Goal: Information Seeking & Learning: Learn about a topic

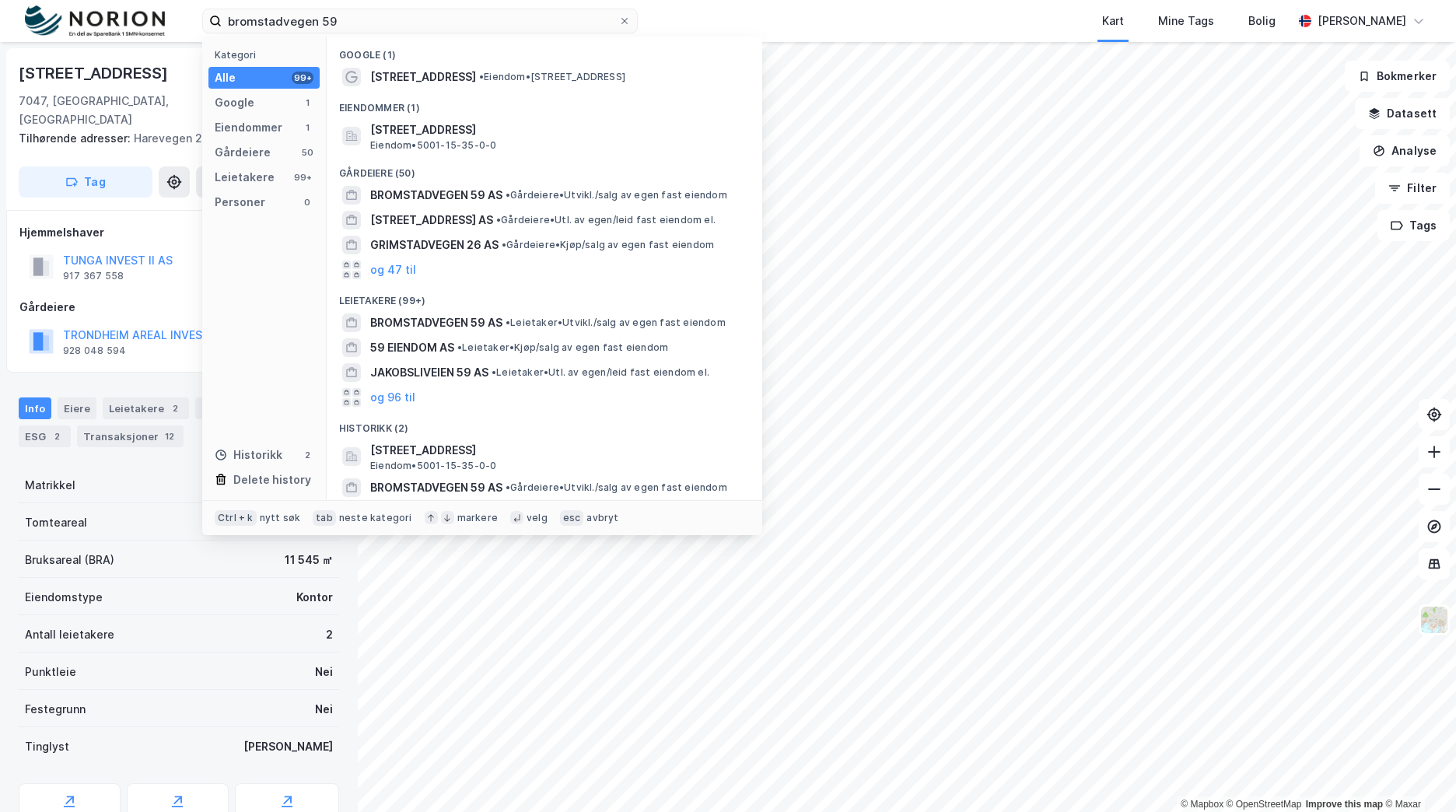
click at [318, 24] on input "bromstadvegen 59" at bounding box center [420, 21] width 397 height 23
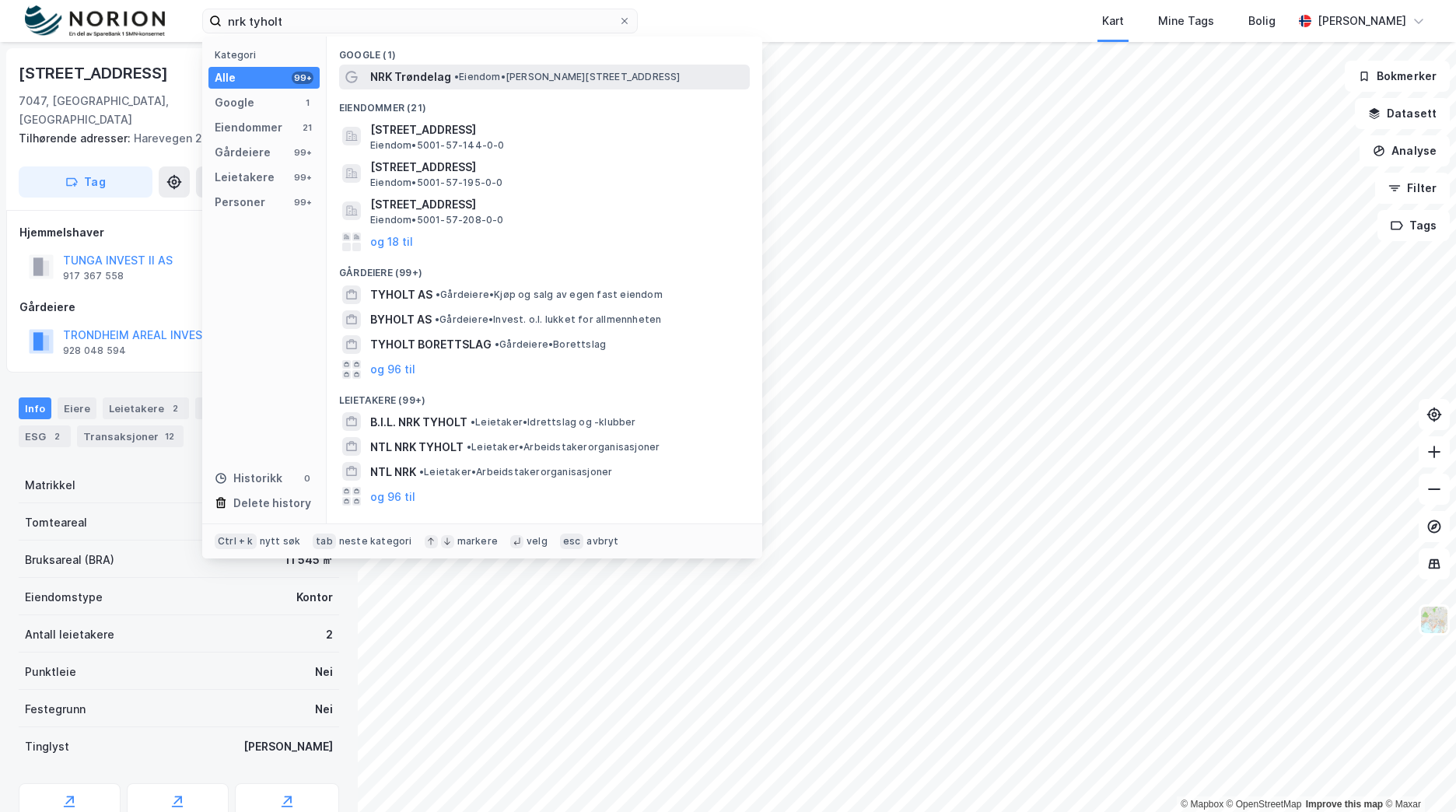
click at [476, 75] on span "• Eiendom • [PERSON_NAME][STREET_ADDRESS]" at bounding box center [567, 77] width 226 height 12
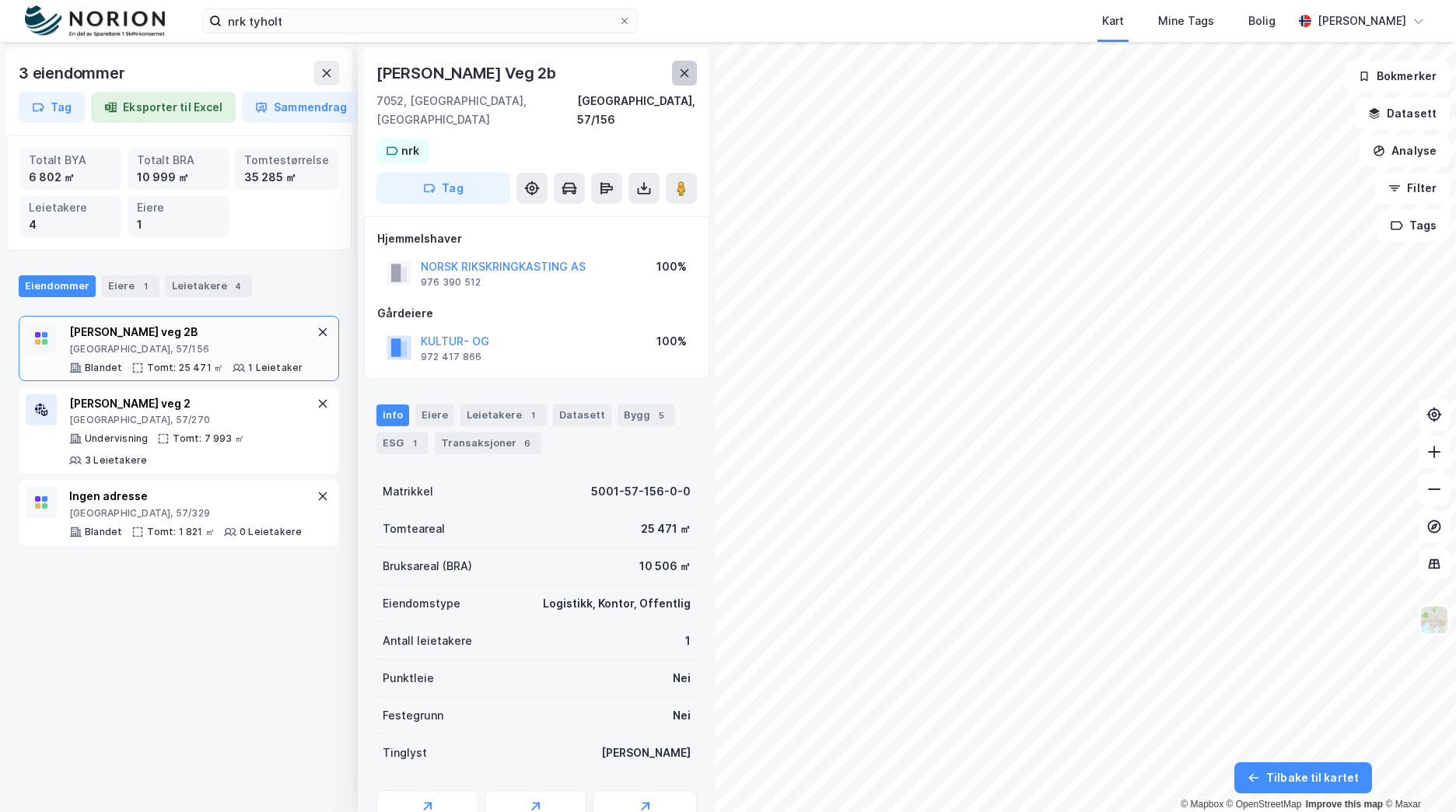
click at [674, 72] on button at bounding box center [684, 73] width 25 height 25
click at [453, 790] on div "Geoinnsyn" at bounding box center [427, 815] width 102 height 50
click at [708, 437] on div "3 eiendommer Tag Eksporter til Excel Sammendrag Totalt BYA 6 802 ㎡ Totalt BRA 1…" at bounding box center [728, 426] width 1456 height 769
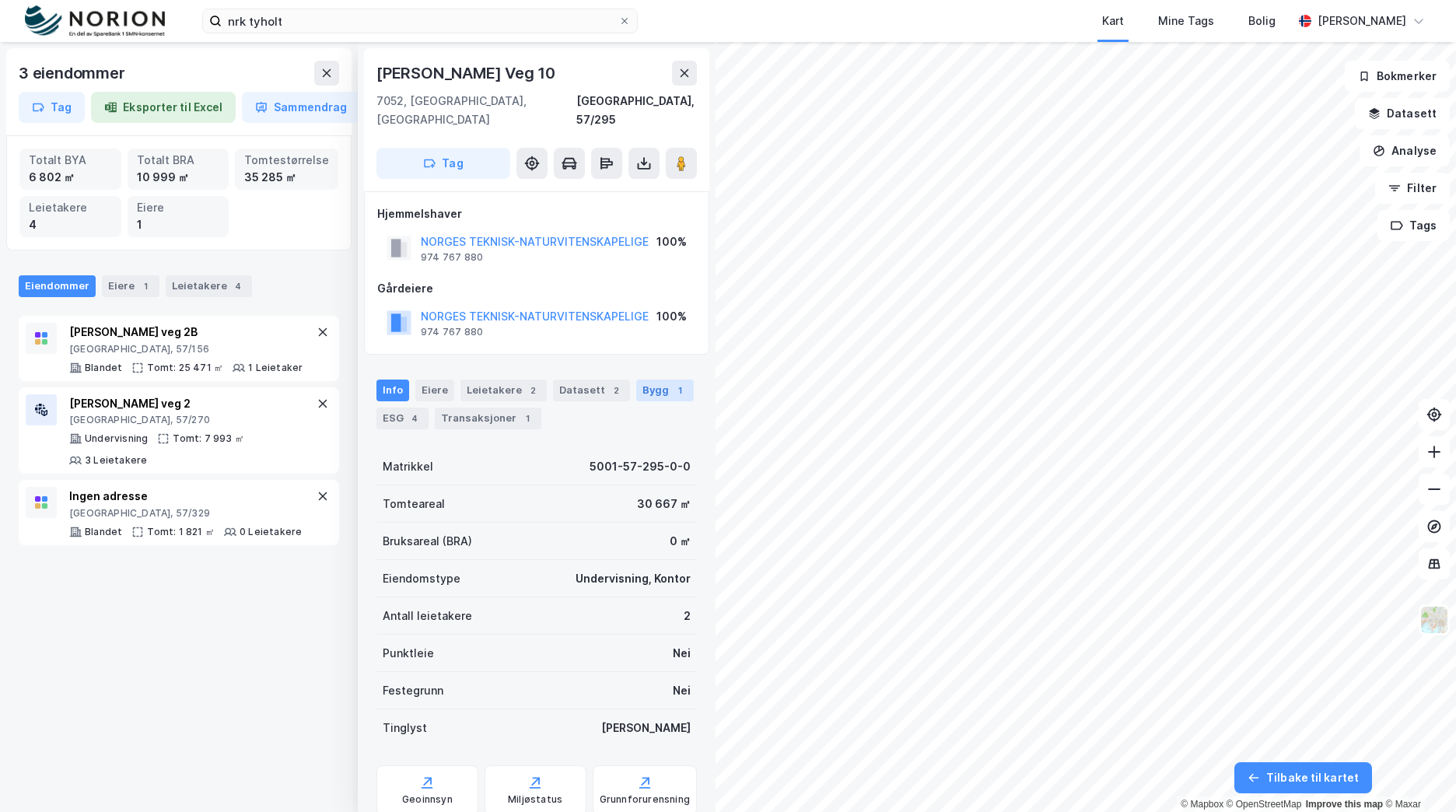
click at [658, 380] on div "Bygg 1" at bounding box center [665, 390] width 58 height 22
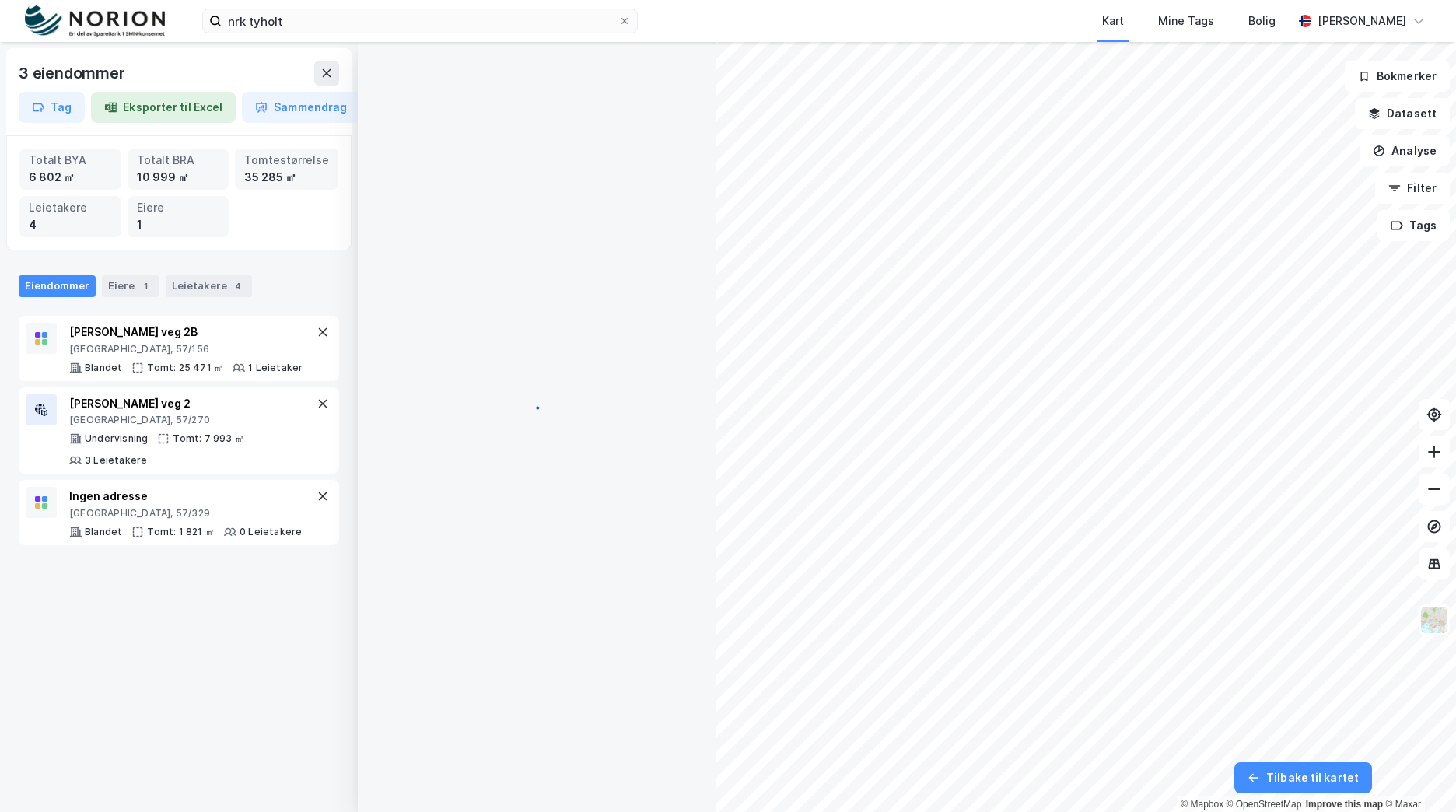
scroll to position [22, 0]
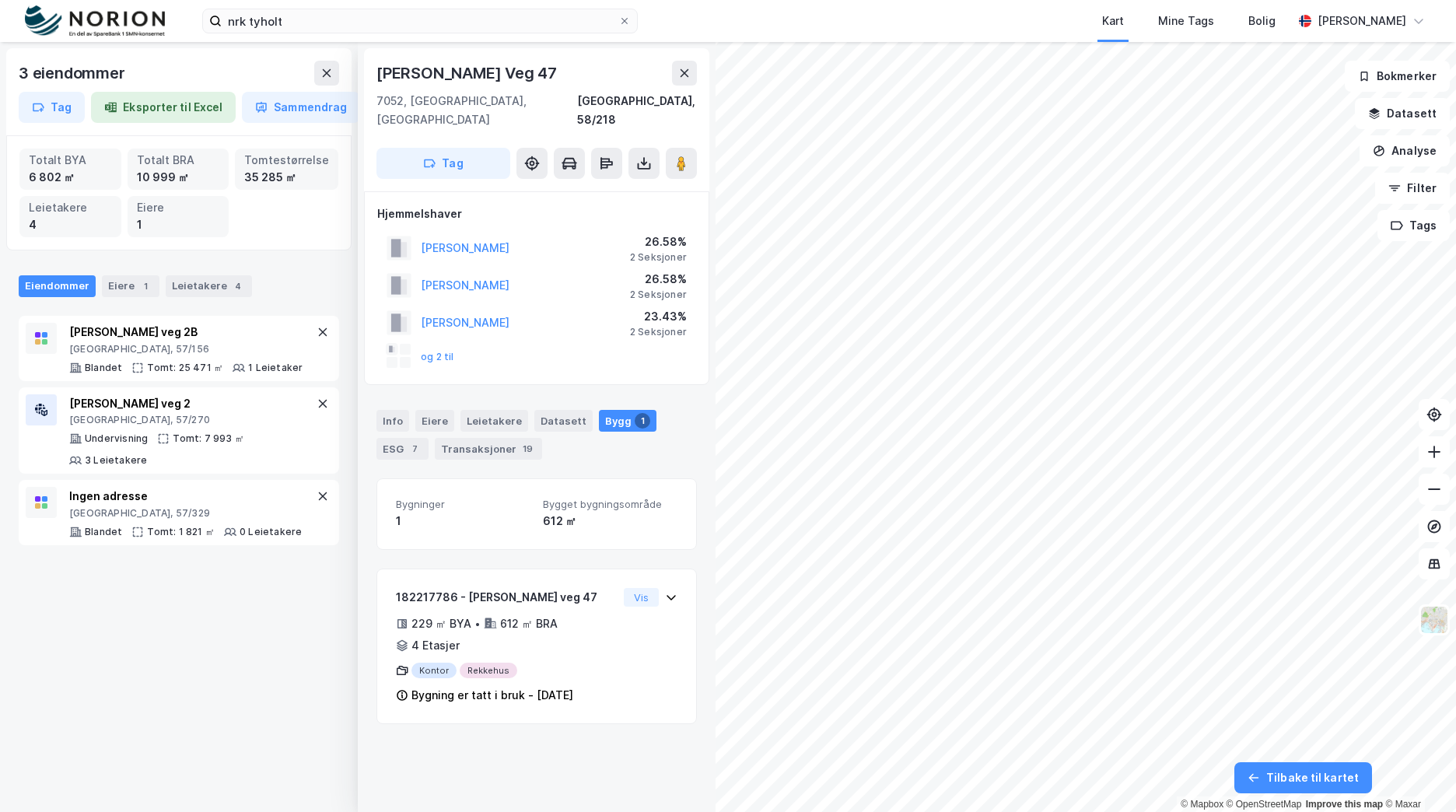
click at [459, 72] on div "[PERSON_NAME] Veg 47" at bounding box center [468, 73] width 184 height 25
copy div "[PERSON_NAME] Veg 47"
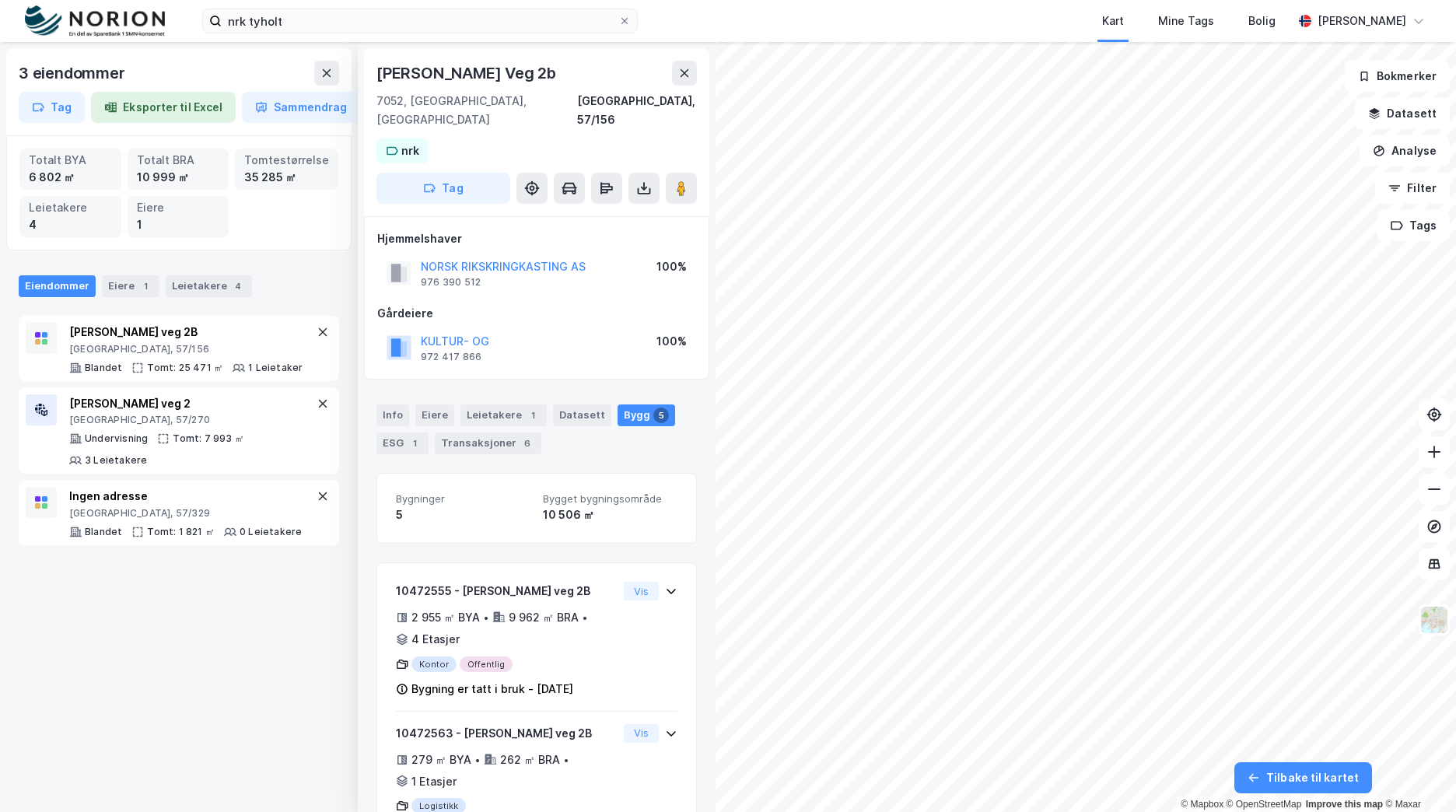
scroll to position [194, 0]
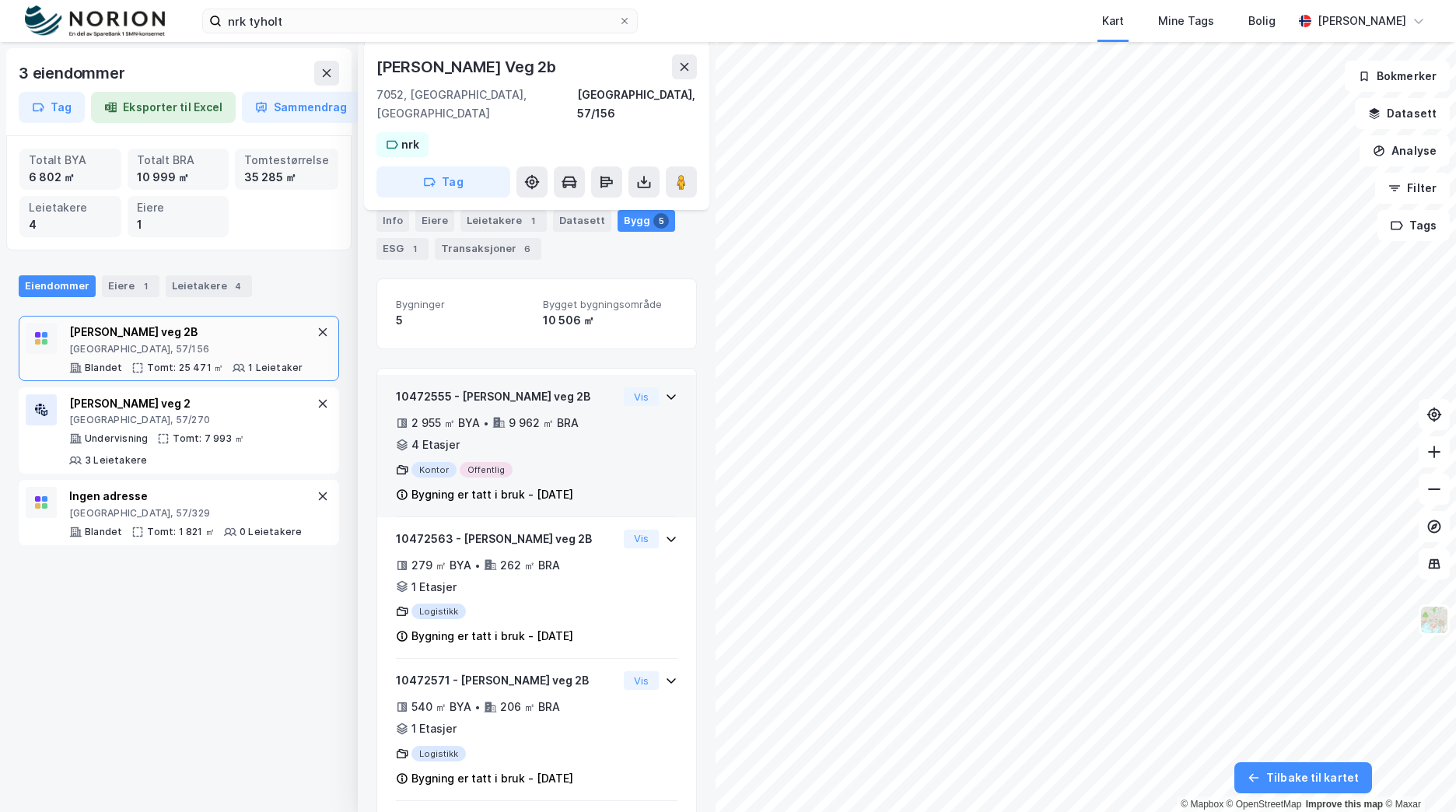
click at [664, 387] on div "Vis" at bounding box center [651, 396] width 53 height 19
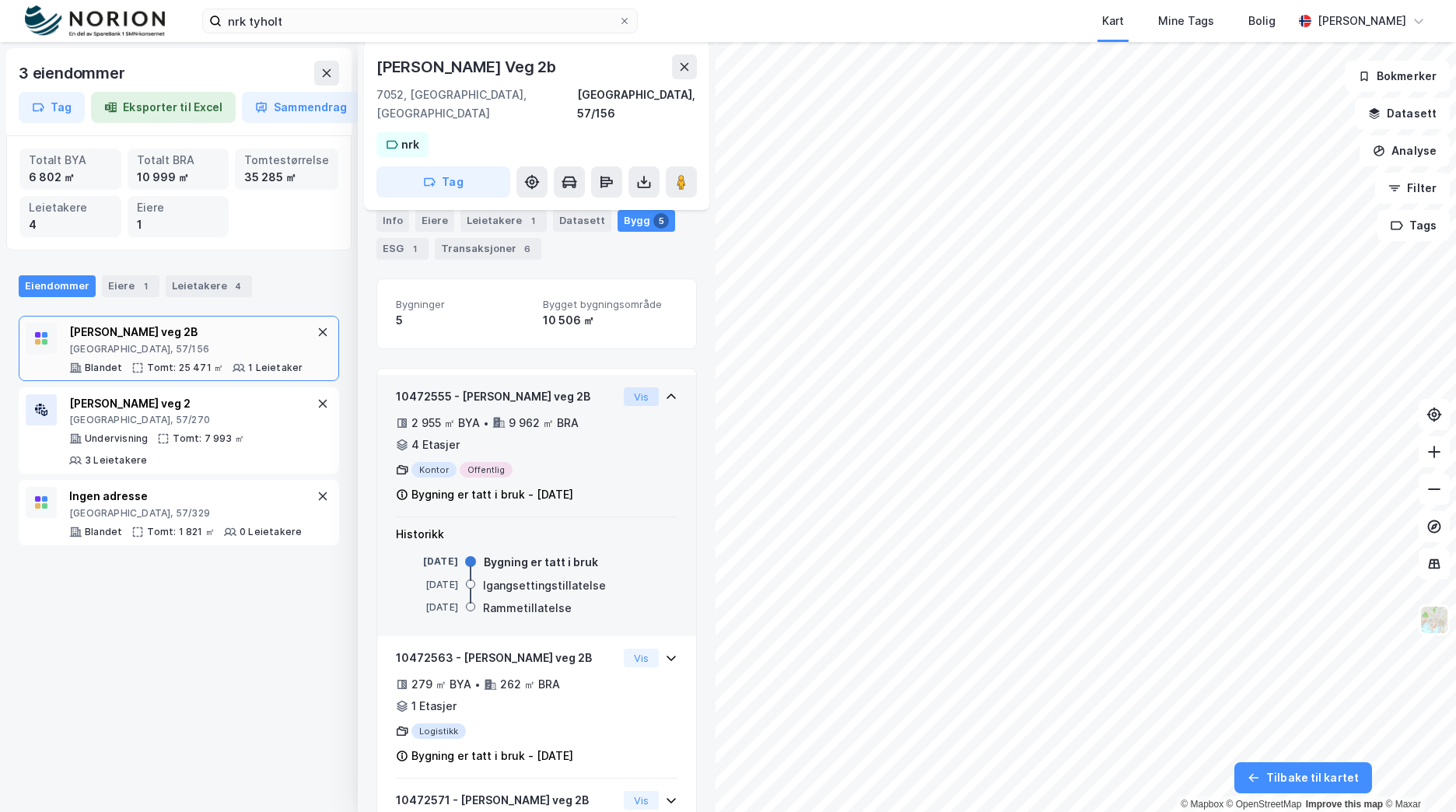
click at [640, 387] on button "Vis" at bounding box center [641, 396] width 35 height 19
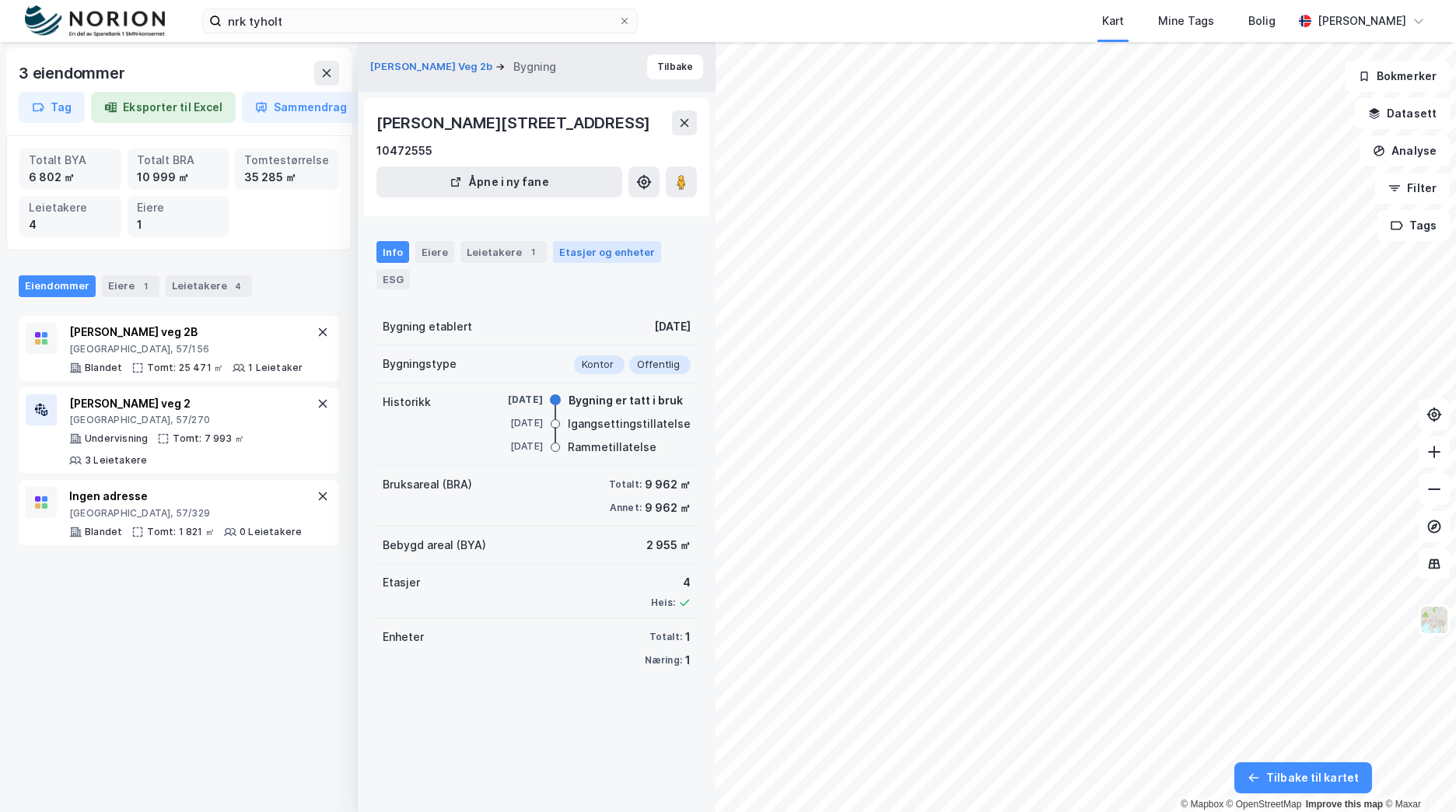
click at [581, 263] on div "Etasjer og enheter" at bounding box center [607, 252] width 108 height 22
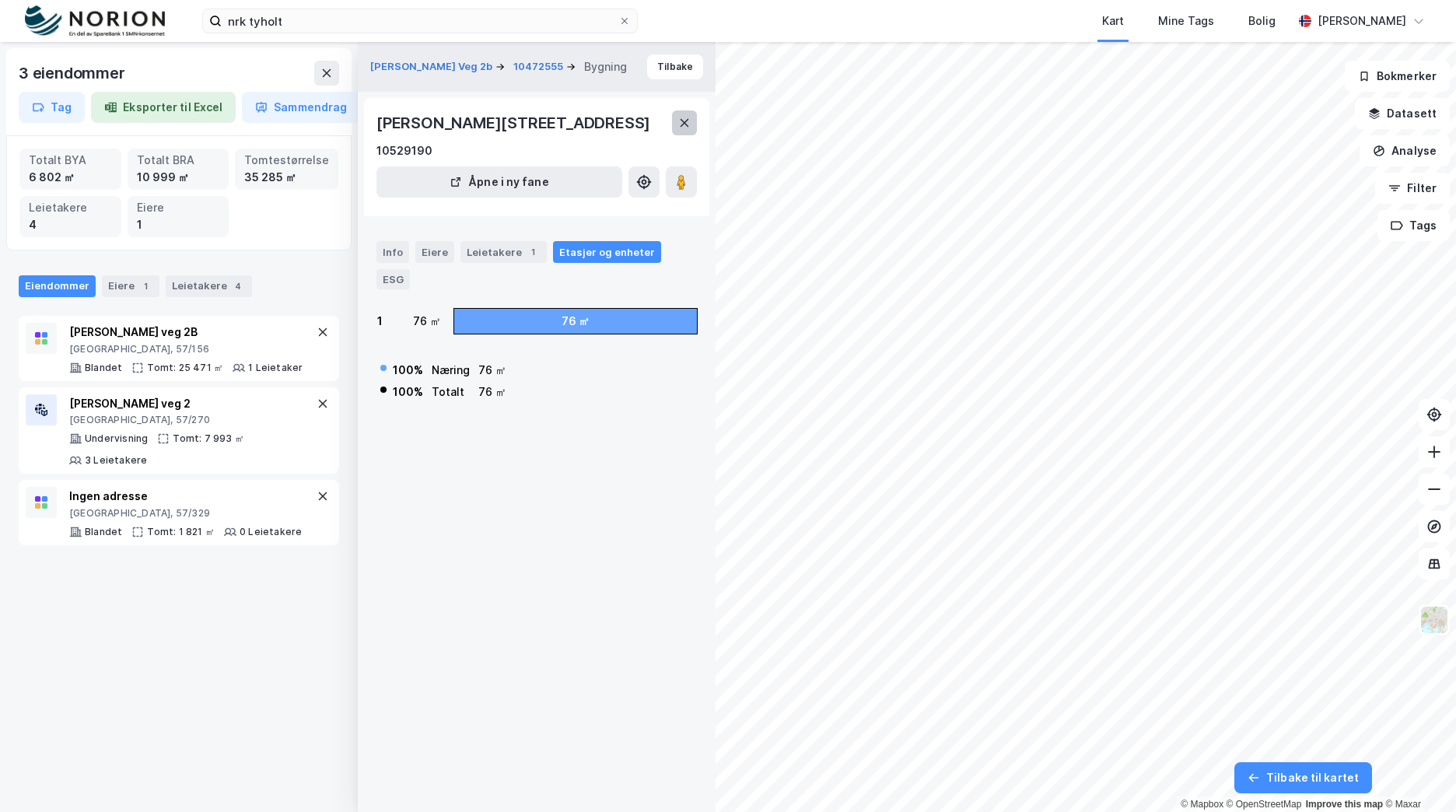
click at [684, 129] on icon at bounding box center [684, 122] width 12 height 12
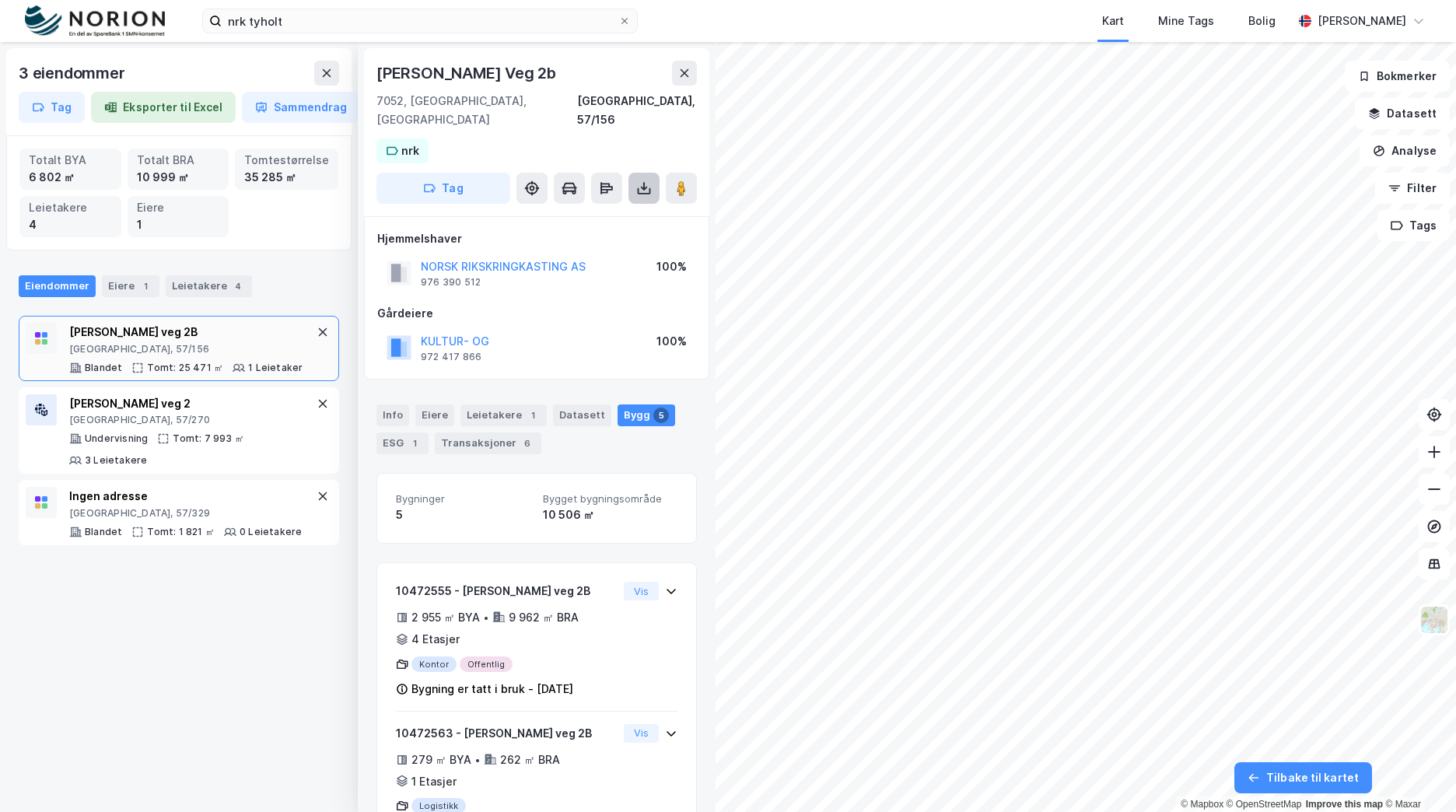
click at [649, 180] on icon at bounding box center [645, 188] width 16 height 16
click at [633, 238] on div "Last ned matrikkelrapport" at bounding box center [586, 244] width 129 height 12
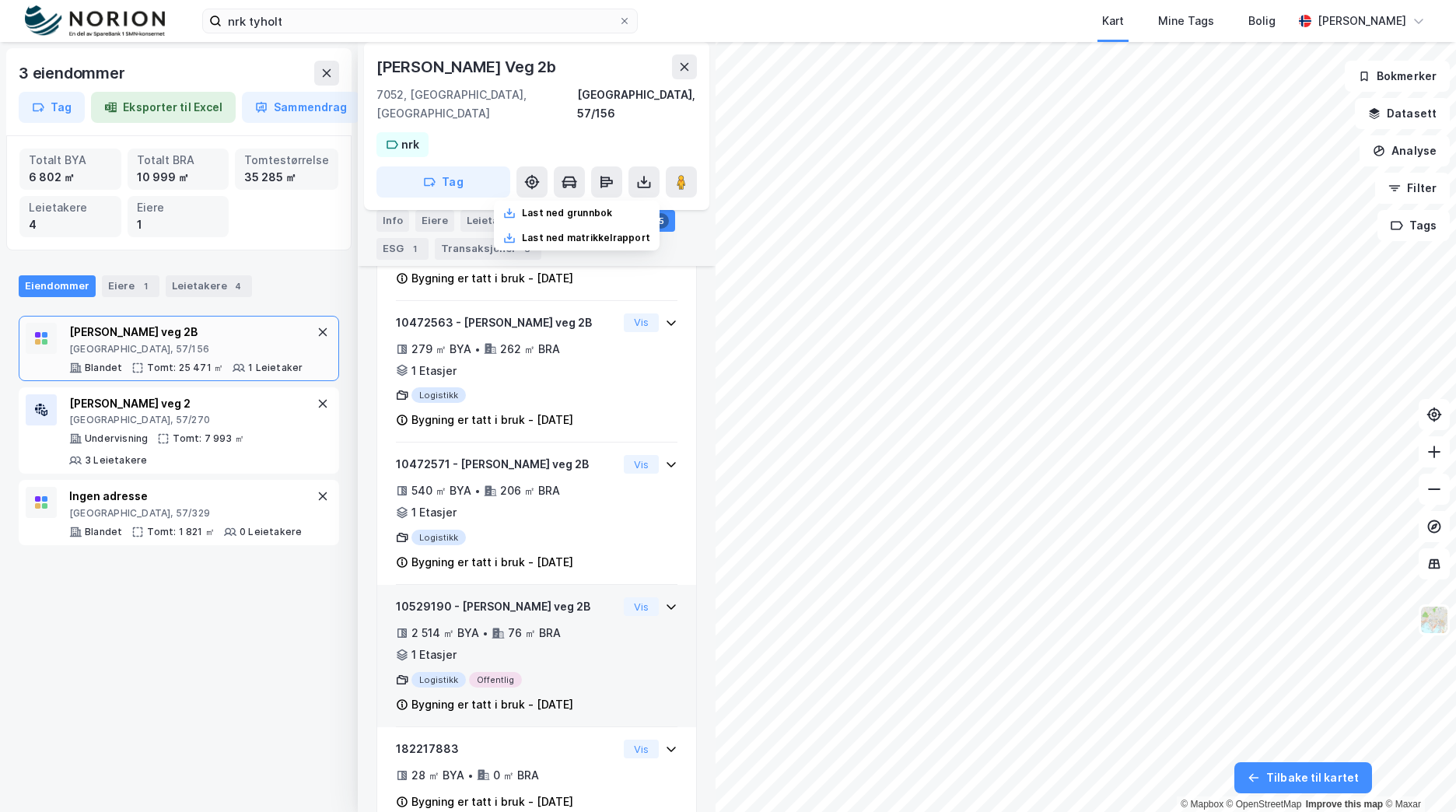
scroll to position [430, 0]
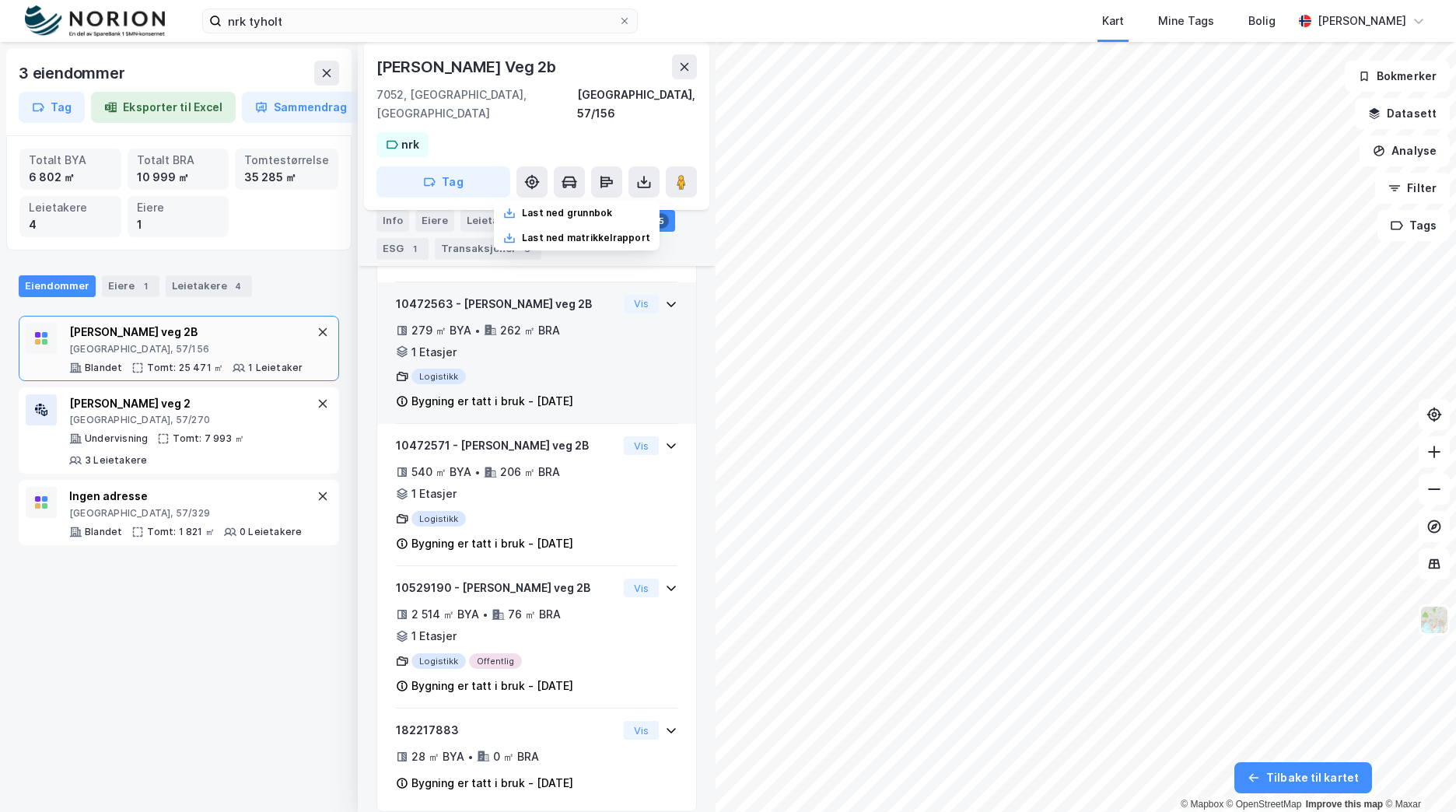
click at [563, 368] on div "Logistikk" at bounding box center [507, 376] width 222 height 16
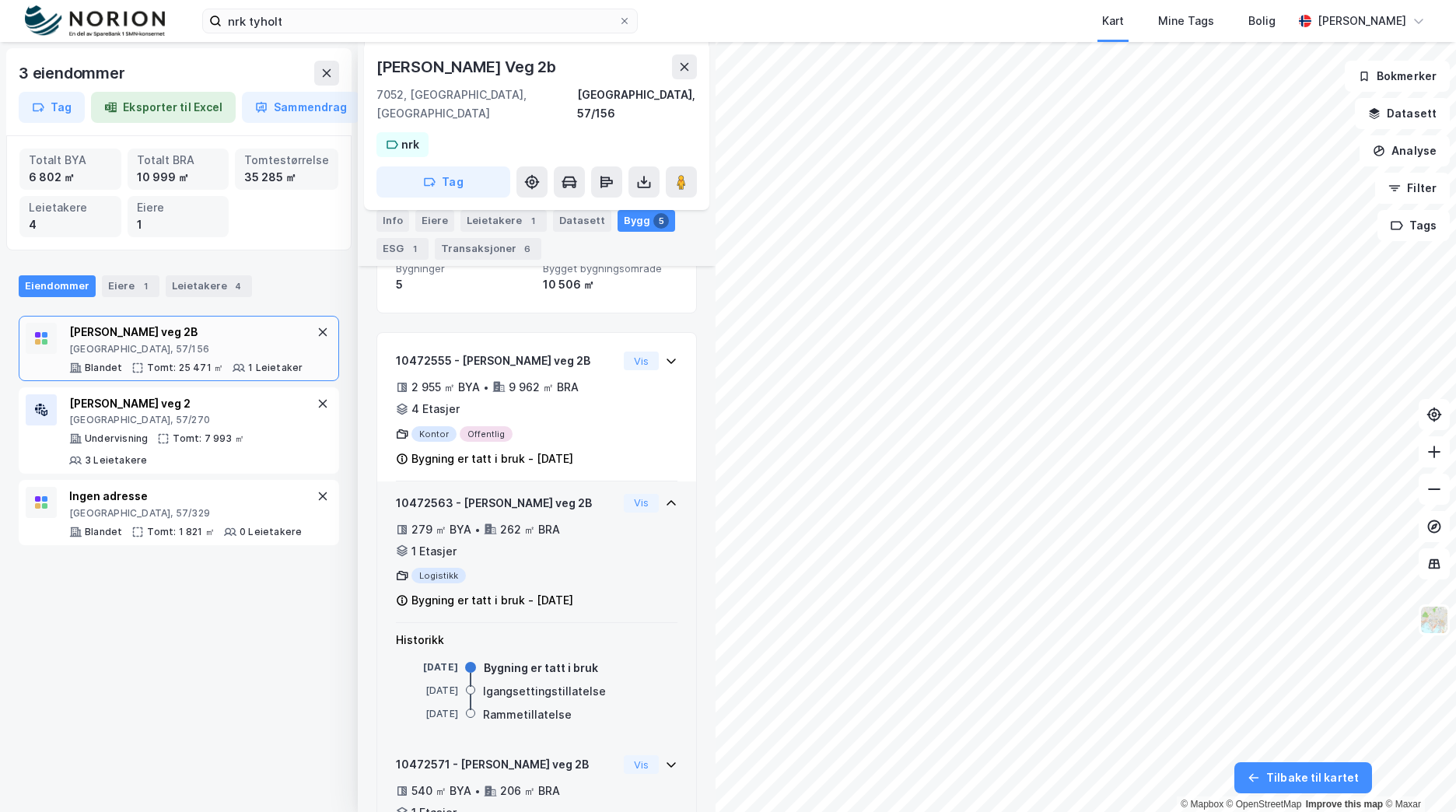
scroll to position [196, 0]
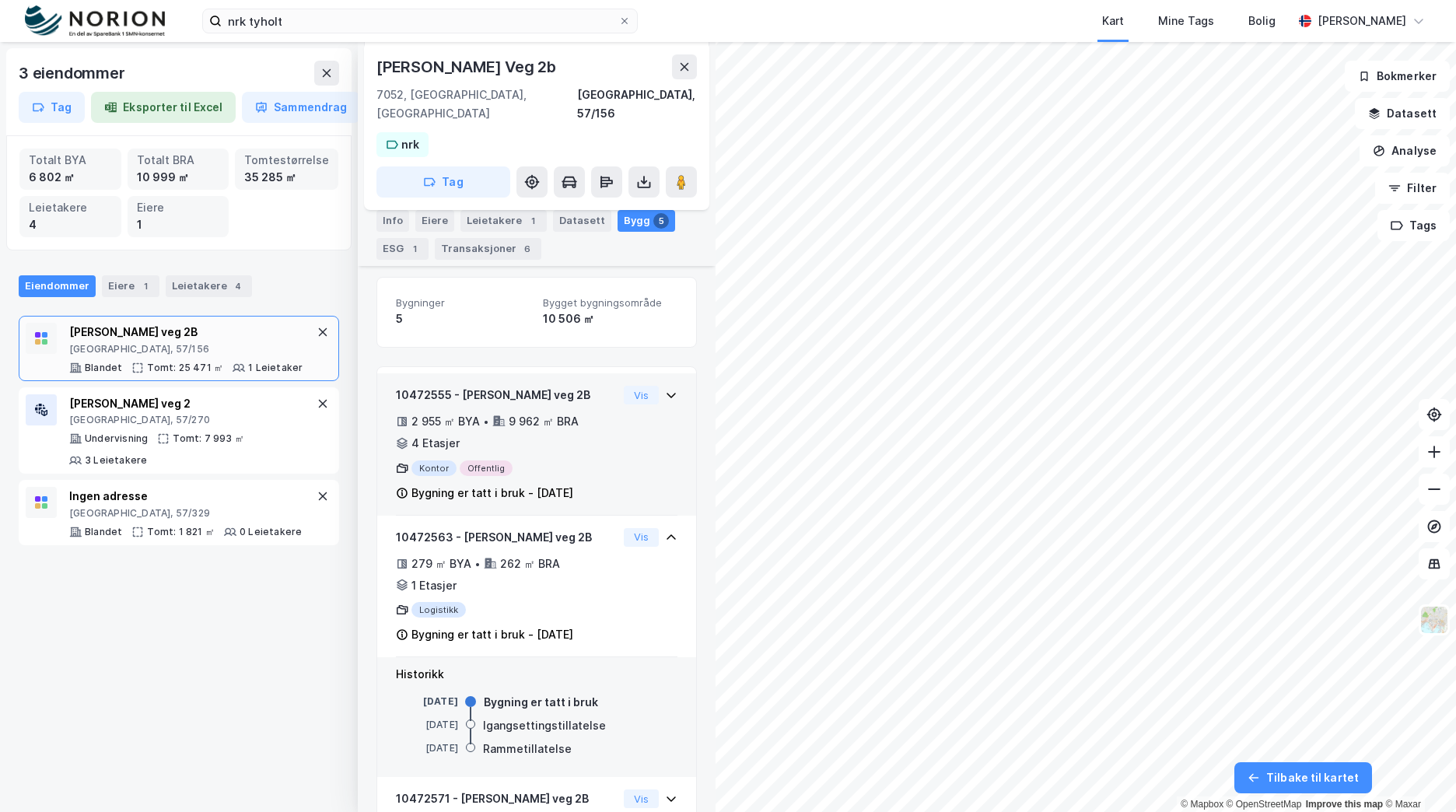
click at [632, 412] on div "10472555 - [PERSON_NAME] veg 2B 2 955 ㎡ BYA • 9 962 ㎡ BRA • 4 Etasjer Kontor Of…" at bounding box center [536, 451] width 281 height 130
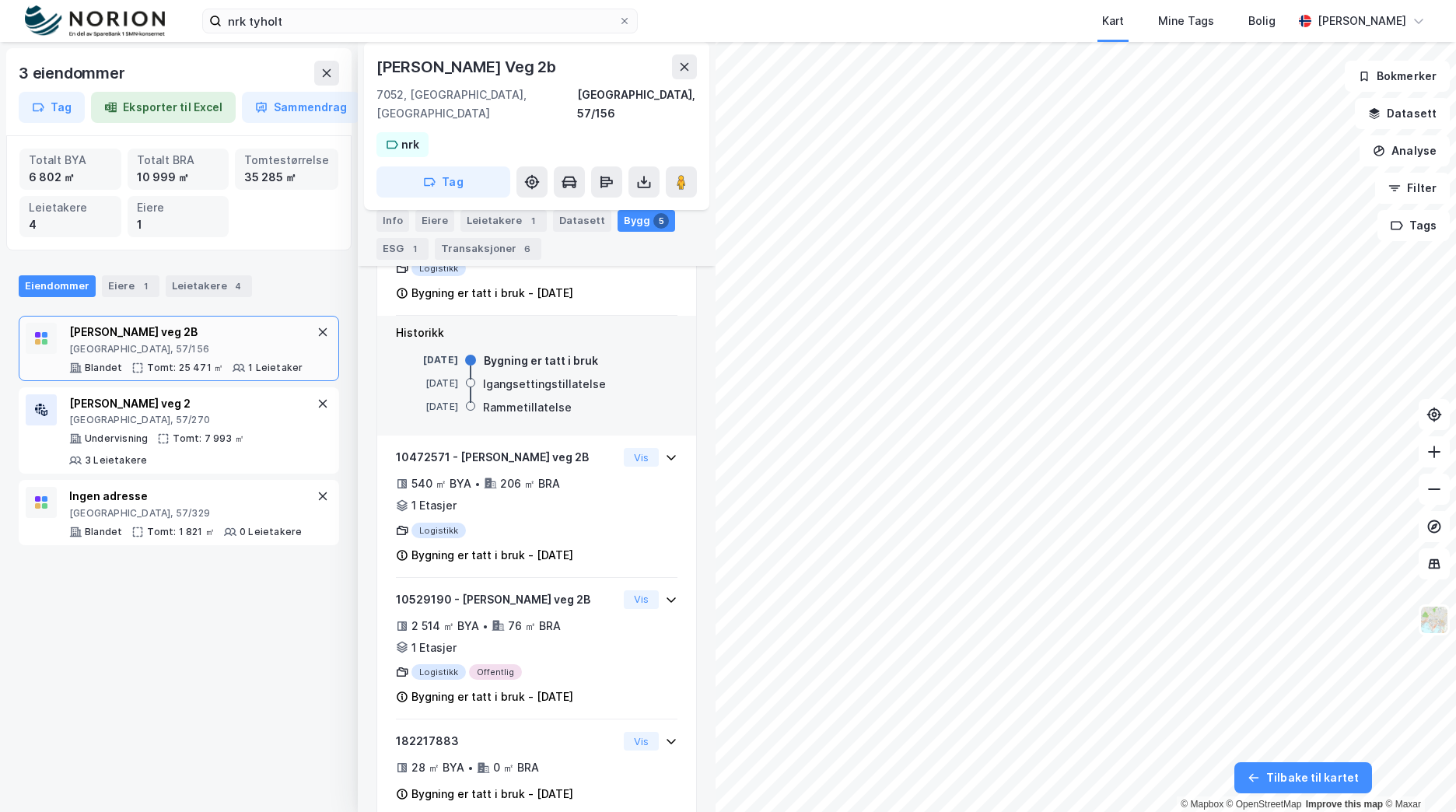
scroll to position [668, 0]
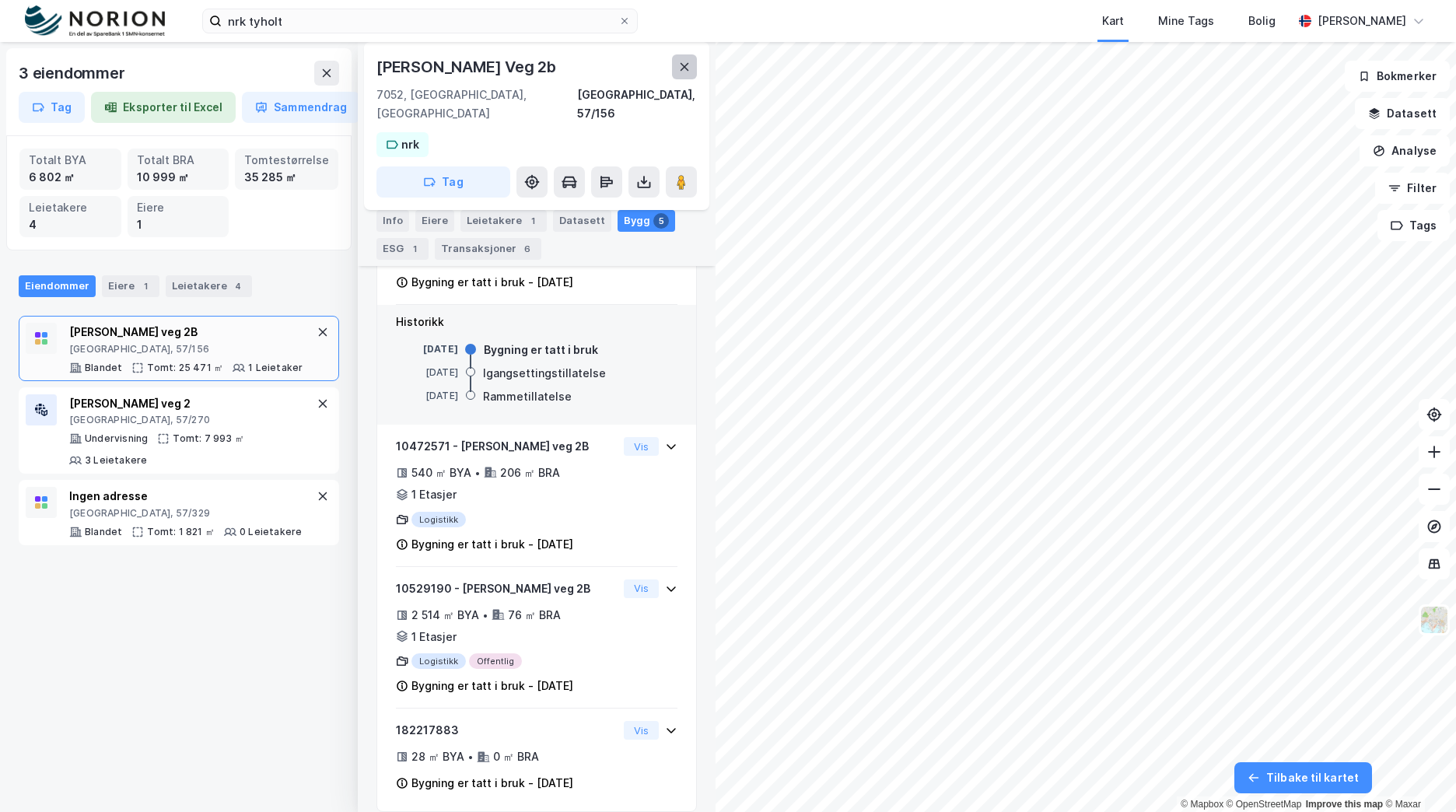
click at [678, 57] on button at bounding box center [684, 67] width 25 height 25
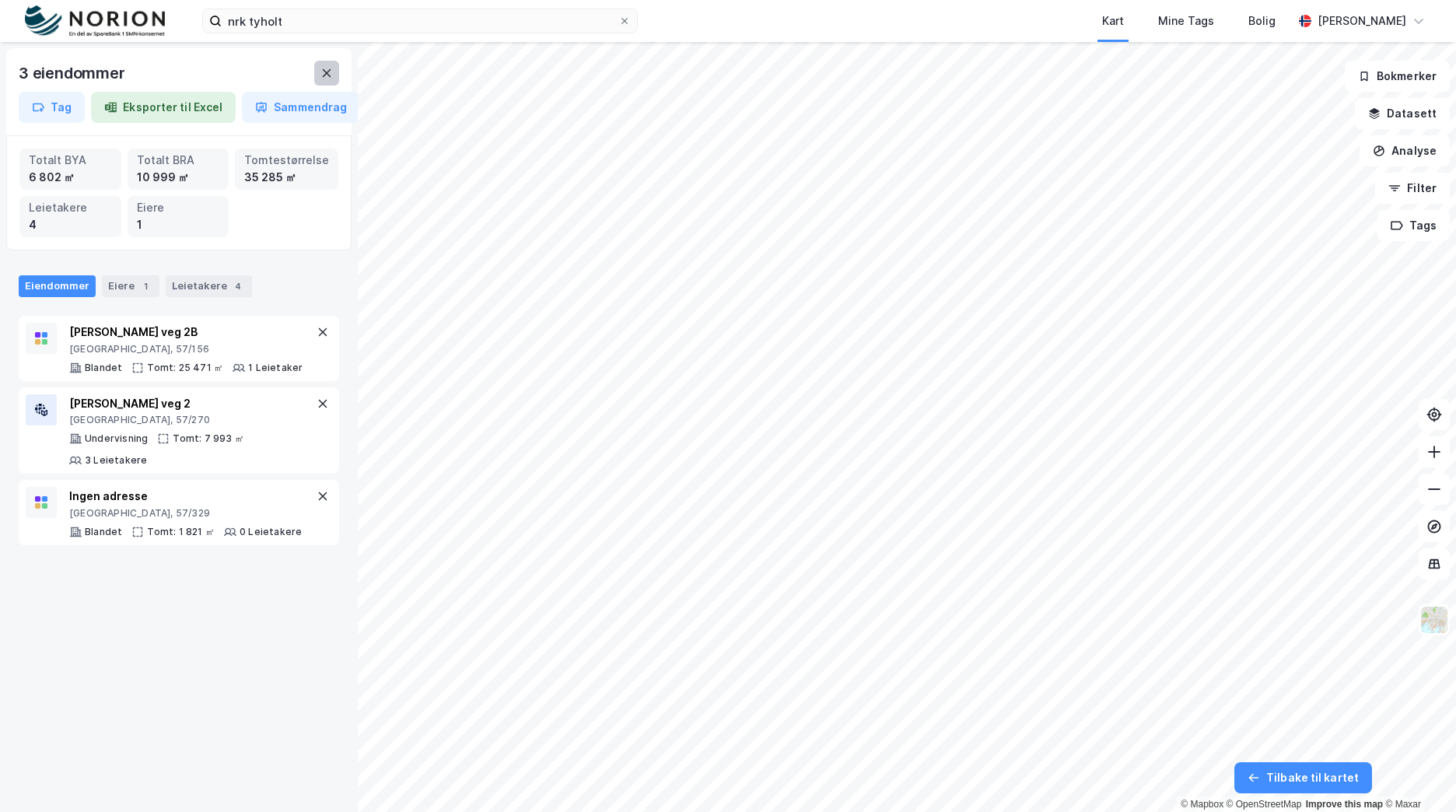
click at [333, 72] on button at bounding box center [327, 73] width 25 height 25
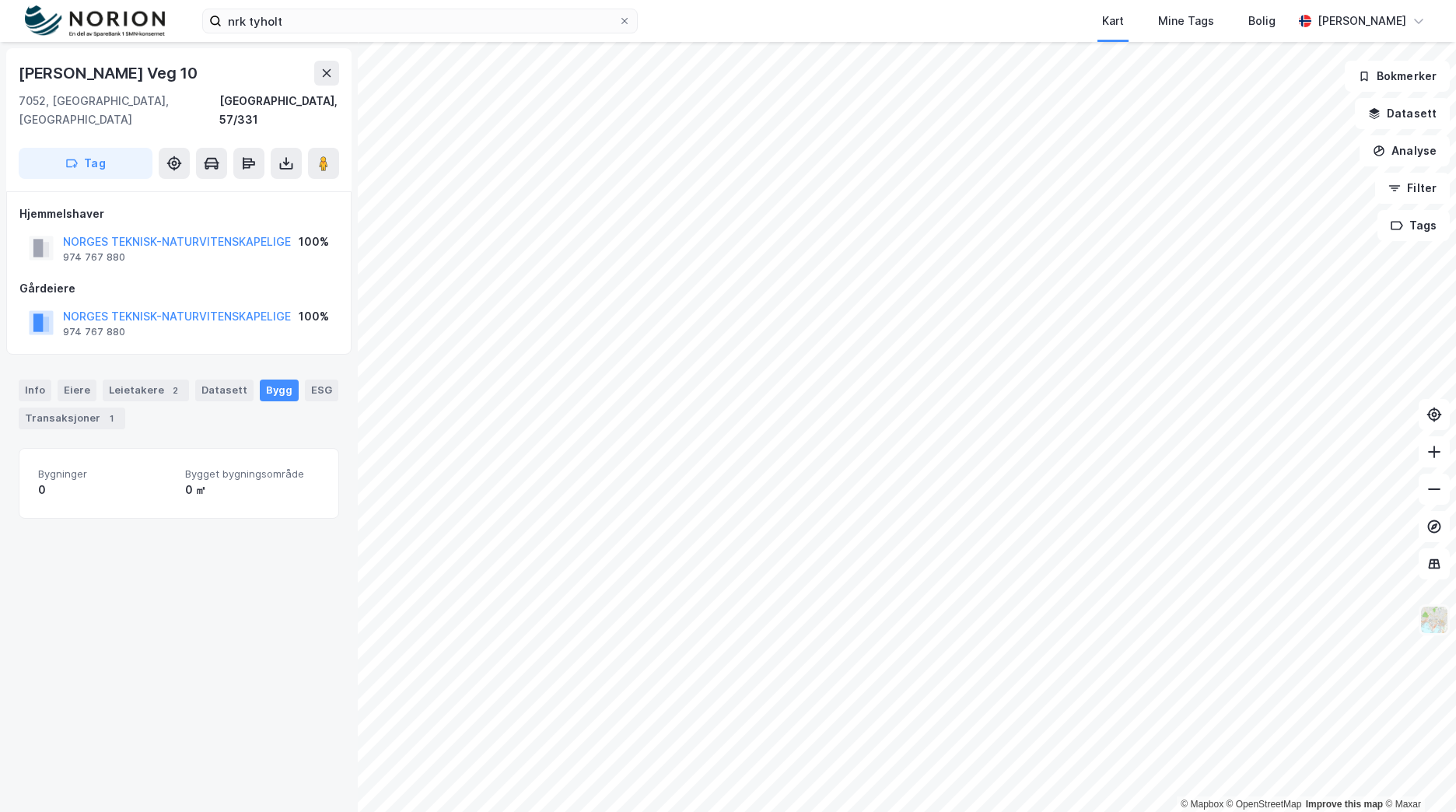
click at [1430, 626] on img at bounding box center [1434, 619] width 29 height 29
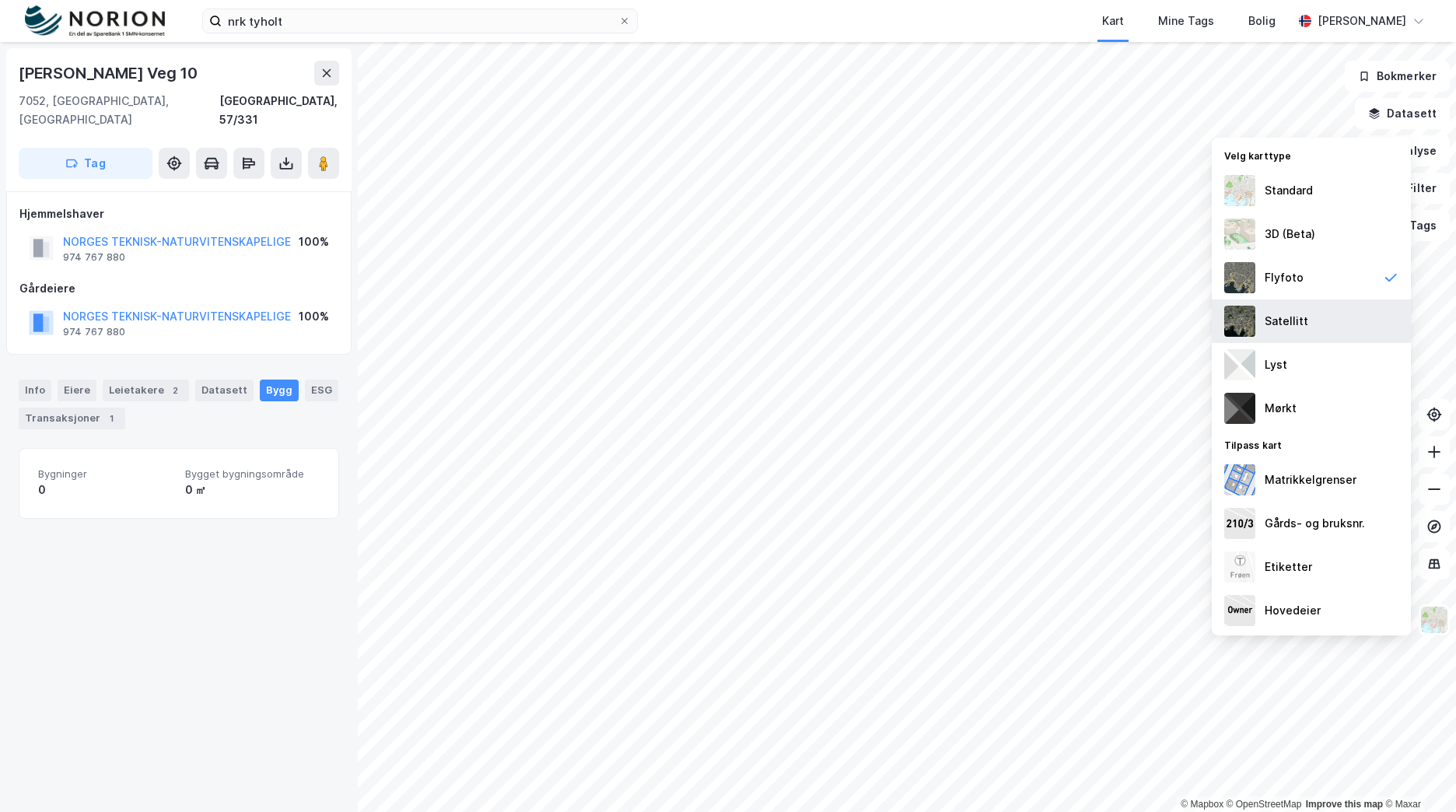
click at [1336, 312] on div "Satellitt" at bounding box center [1311, 320] width 199 height 43
click at [1339, 294] on div "Flyfoto" at bounding box center [1311, 277] width 199 height 43
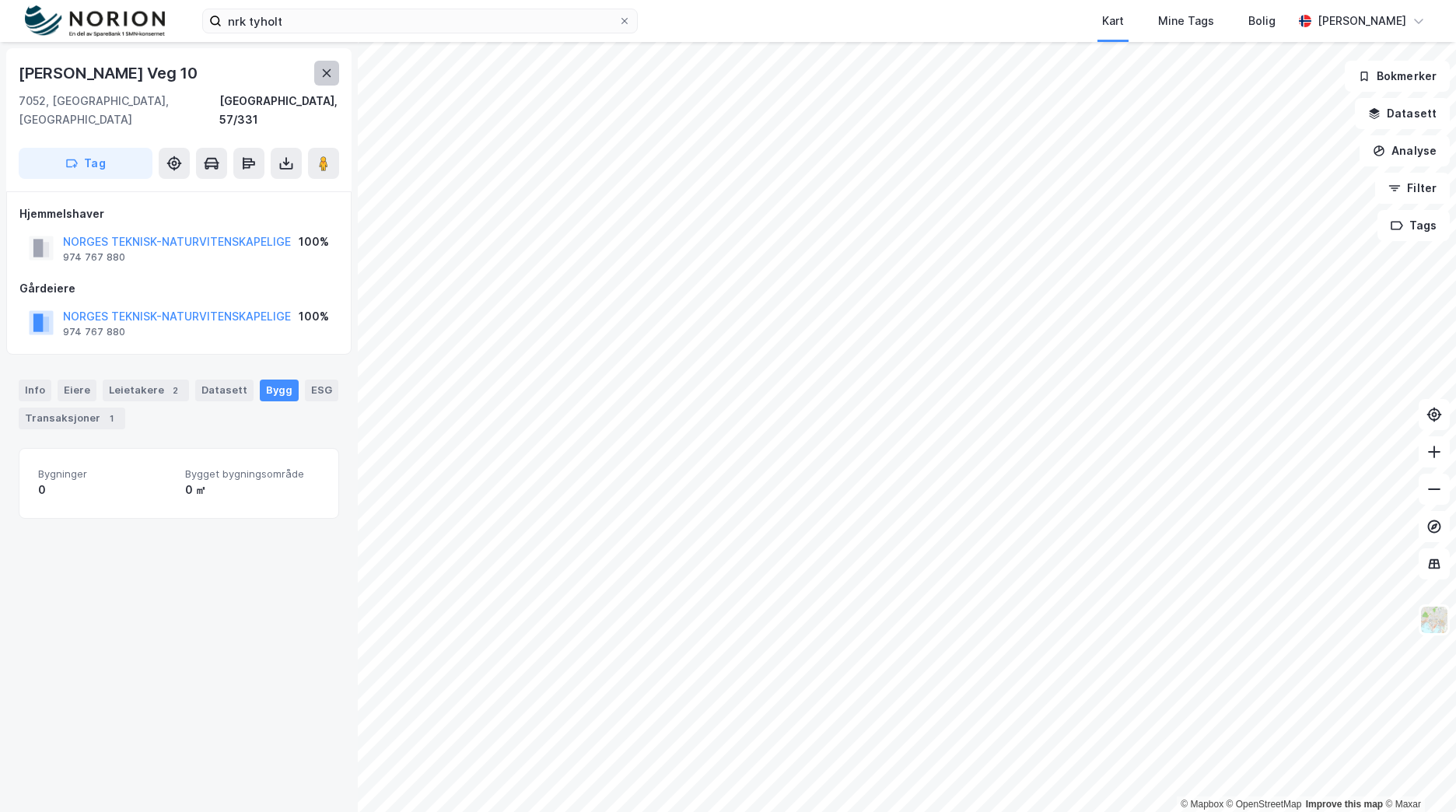
click at [331, 82] on button at bounding box center [327, 73] width 25 height 25
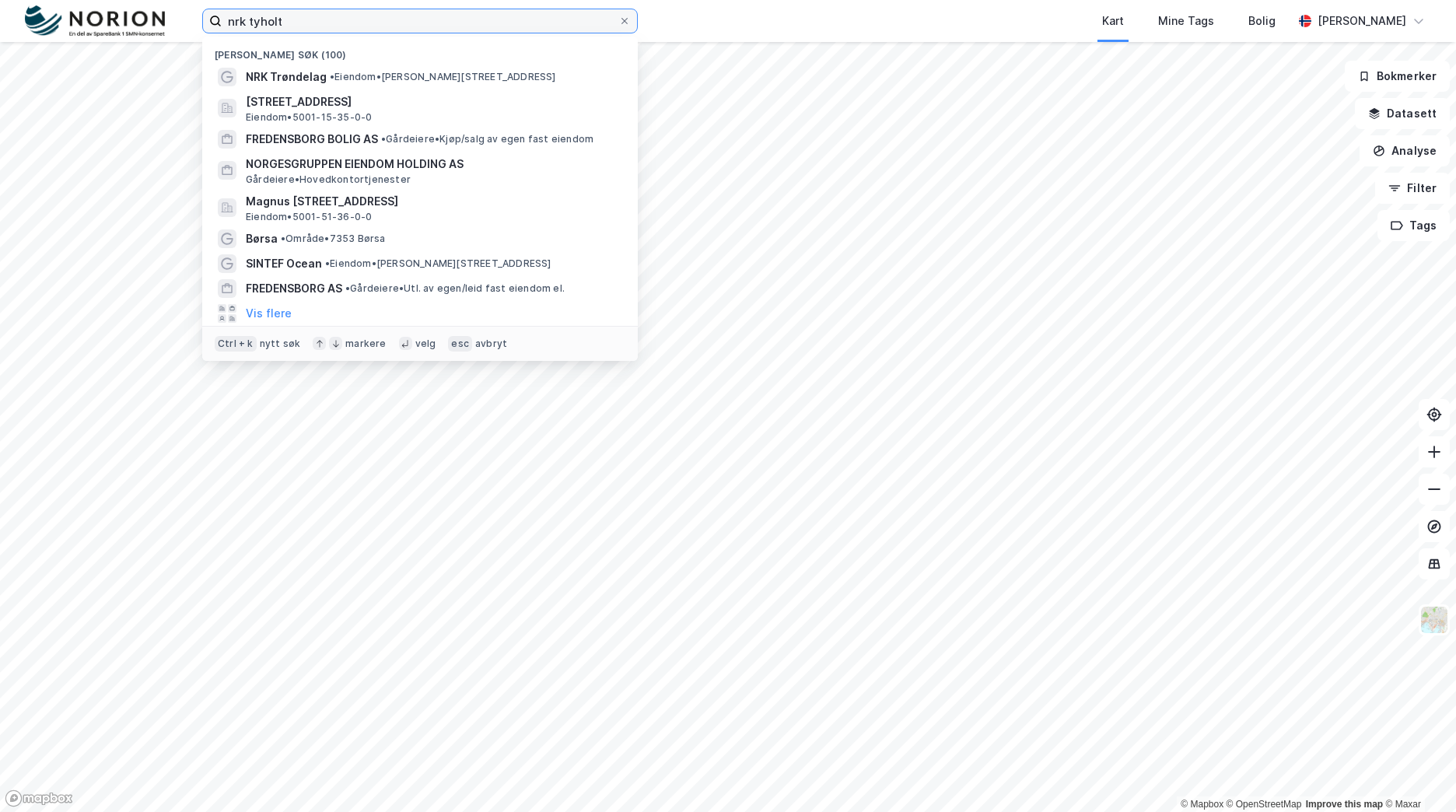
drag, startPoint x: 221, startPoint y: 32, endPoint x: 176, endPoint y: 34, distance: 45.0
click at [178, 33] on div "nrk [PERSON_NAME] søk (100) NRK Trøndelag • Eiendom • [PERSON_NAME][STREET_ADDR…" at bounding box center [728, 20] width 1456 height 42
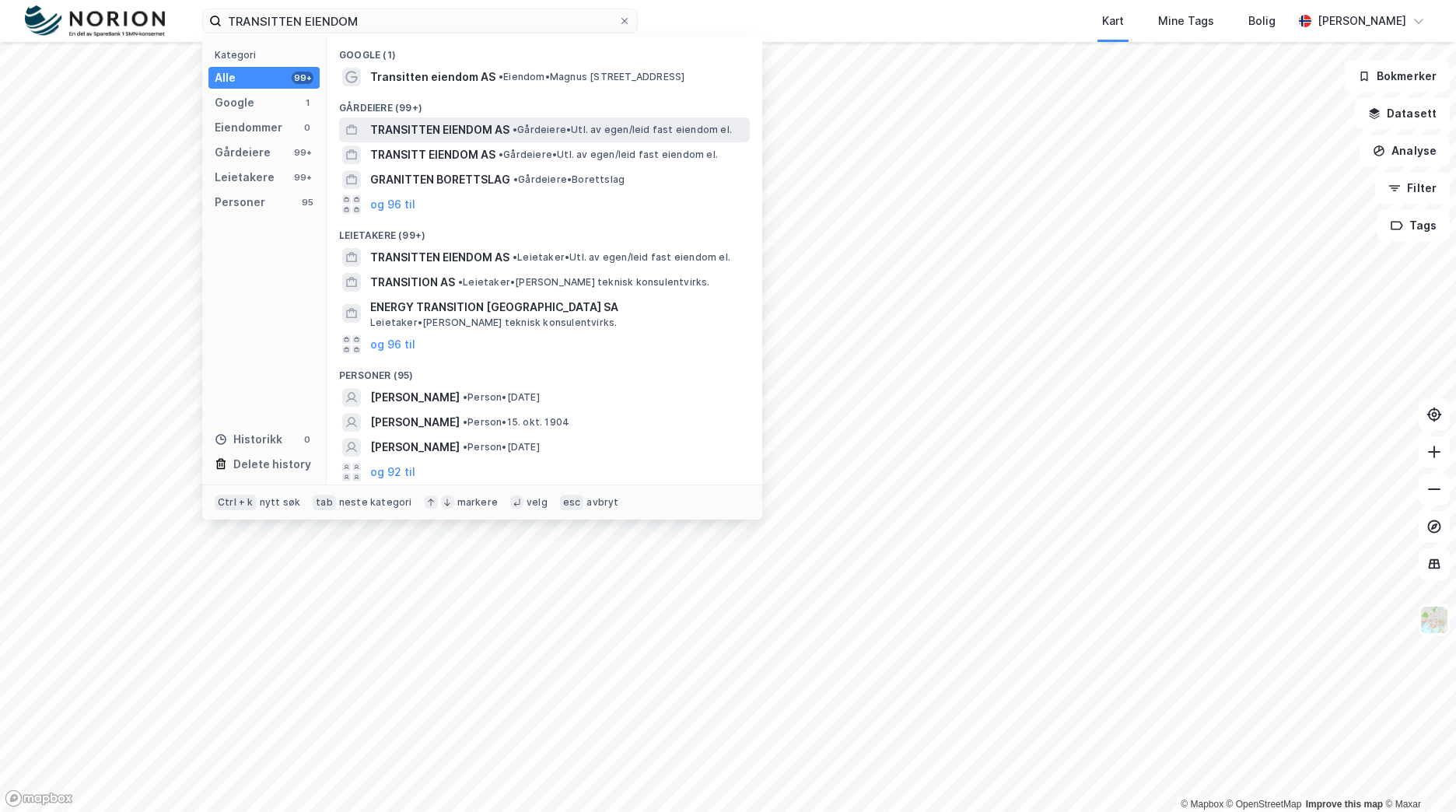
click at [443, 121] on span "TRANSITTEN EIENDOM AS" at bounding box center [439, 130] width 139 height 19
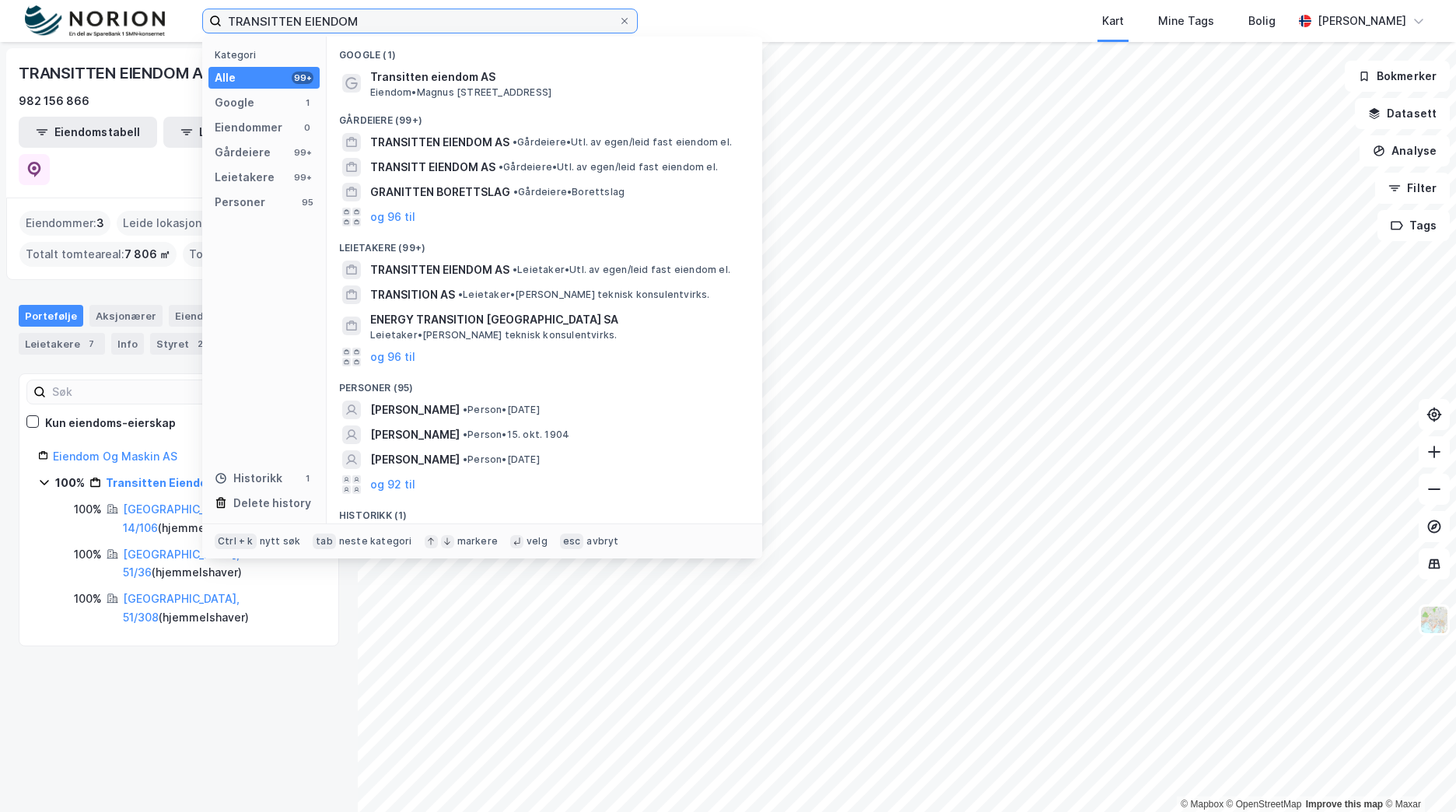
drag, startPoint x: 384, startPoint y: 30, endPoint x: 185, endPoint y: 32, distance: 199.0
click at [185, 32] on div "TRANSITTEN EIENDOM Kategori Alle 99+ Google 1 Eiendommer 0 Gårdeiere 99+ Leieta…" at bounding box center [728, 20] width 1456 height 42
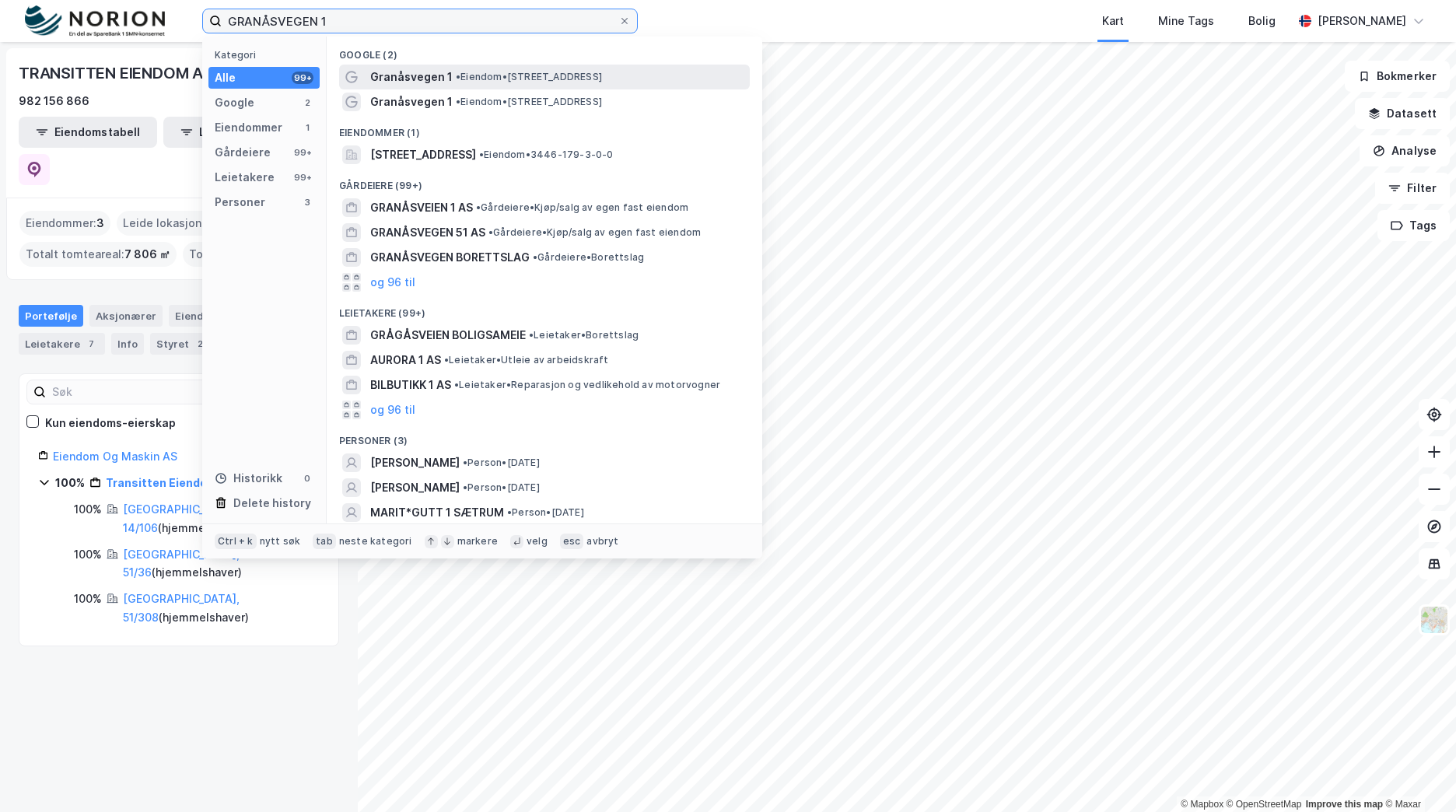
type input "GRANÅSVEGEN 1"
click at [602, 82] on span "• Eiendom • [STREET_ADDRESS]" at bounding box center [528, 77] width 146 height 12
